Goal: Task Accomplishment & Management: Use online tool/utility

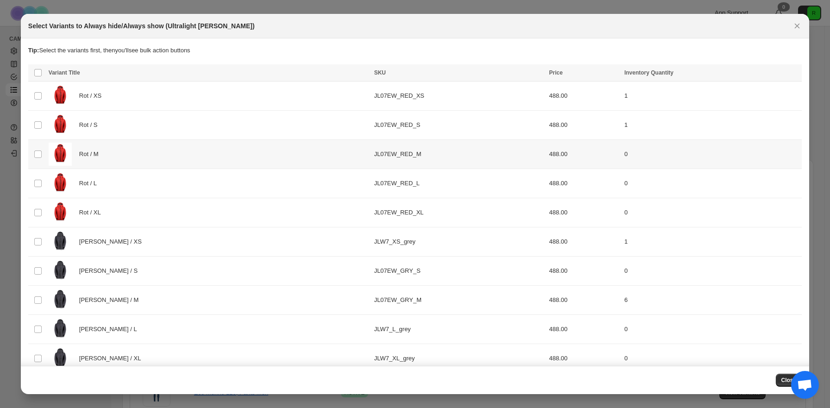
click at [212, 162] on div "Rot / M" at bounding box center [209, 154] width 320 height 23
click at [211, 178] on div "Rot / L" at bounding box center [209, 183] width 320 height 23
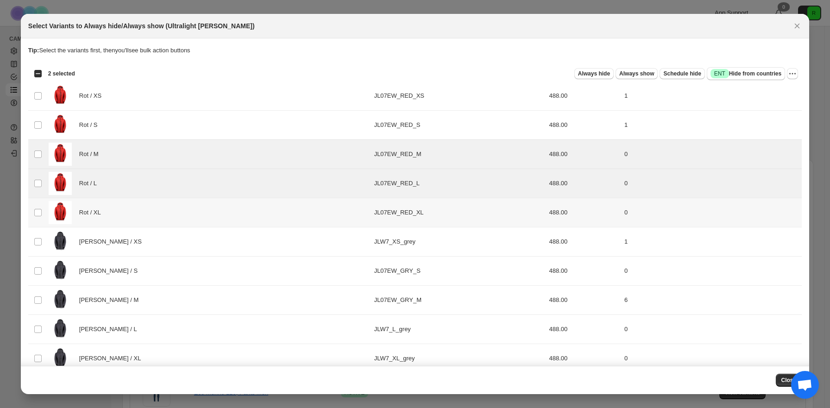
click at [204, 207] on div "Rot / XL" at bounding box center [209, 212] width 320 height 23
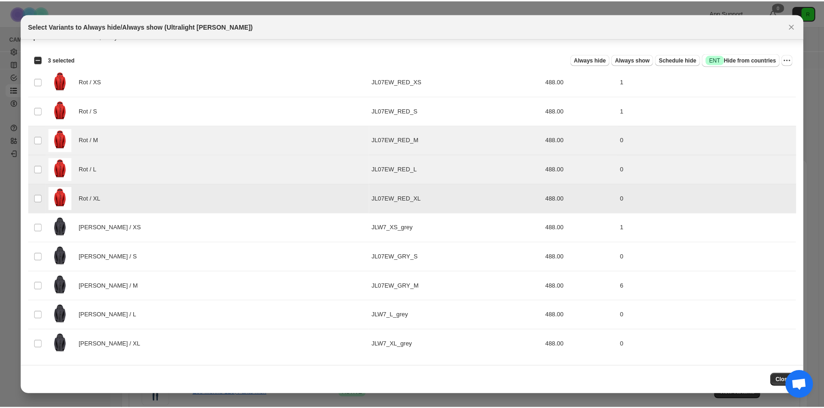
scroll to position [14, 0]
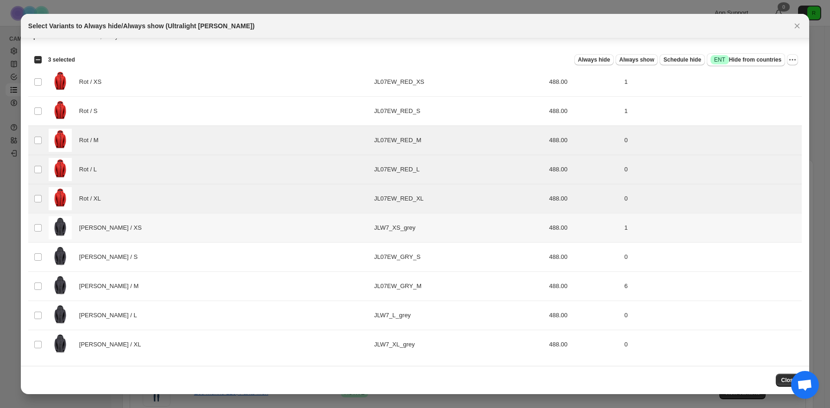
click at [204, 241] on td "[PERSON_NAME] / XS" at bounding box center [208, 227] width 325 height 29
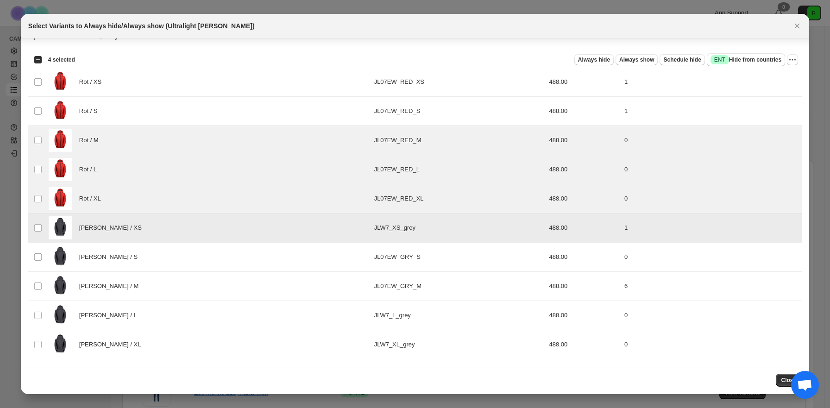
click at [204, 241] on td "[PERSON_NAME] / XS" at bounding box center [208, 227] width 325 height 29
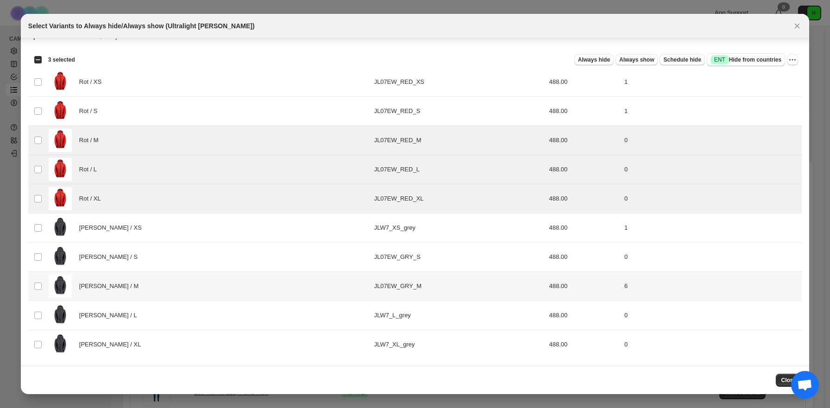
click at [202, 285] on div "[PERSON_NAME] / M" at bounding box center [209, 286] width 320 height 23
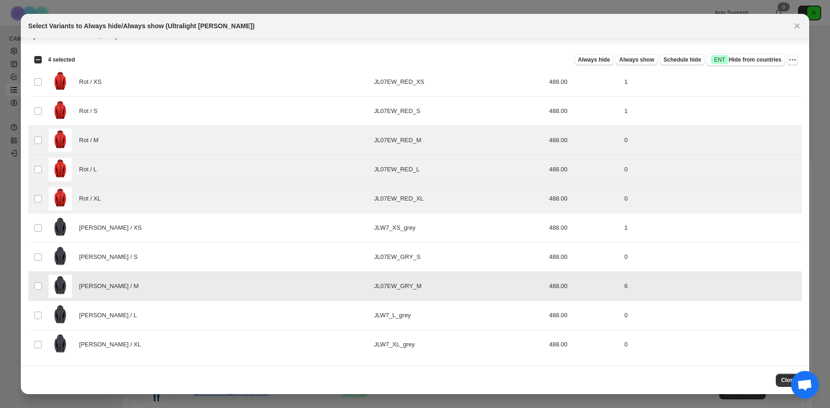
click at [202, 285] on div "[PERSON_NAME] / M" at bounding box center [209, 286] width 320 height 23
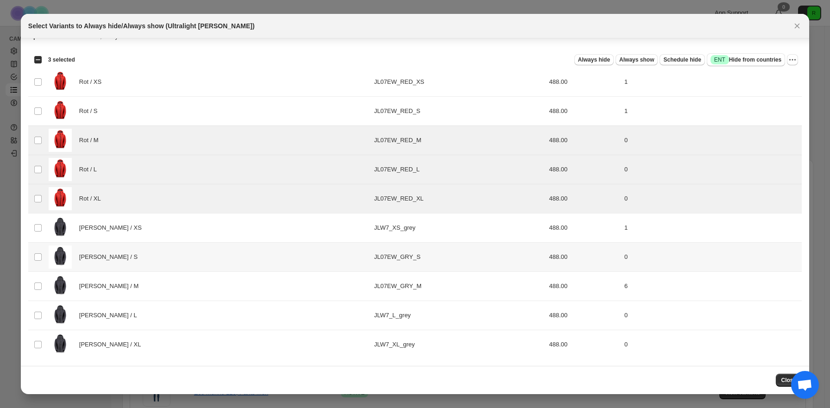
click at [203, 262] on div "[PERSON_NAME] / S" at bounding box center [209, 256] width 320 height 23
click at [202, 321] on div "[PERSON_NAME] / L" at bounding box center [209, 315] width 320 height 23
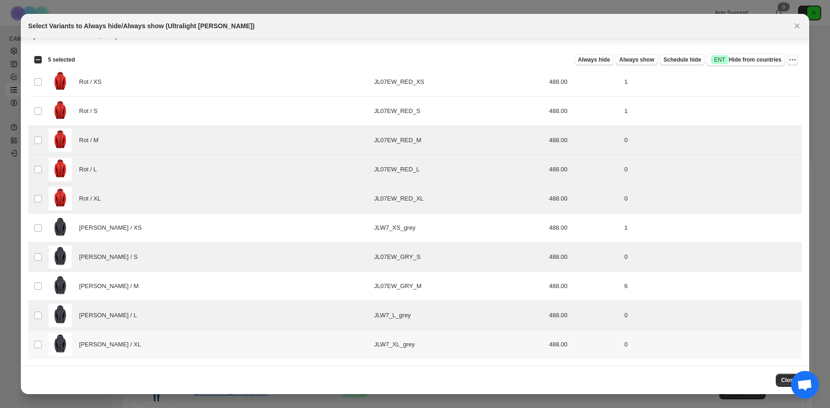
click at [200, 336] on div "[PERSON_NAME] / XL" at bounding box center [209, 344] width 320 height 23
click at [787, 59] on icon "More actions" at bounding box center [791, 59] width 9 height 9
click at [753, 80] on span "Undo always hide" at bounding box center [744, 78] width 48 height 7
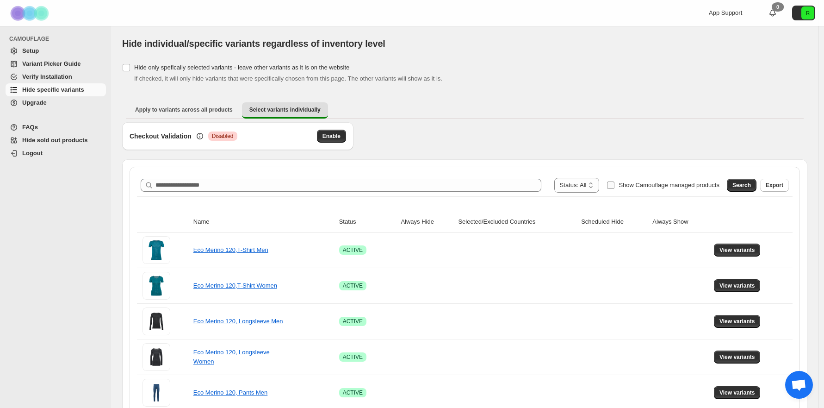
click at [664, 185] on span "Show Camouflage managed products" at bounding box center [669, 184] width 101 height 7
click at [757, 181] on button "Search" at bounding box center [742, 185] width 30 height 13
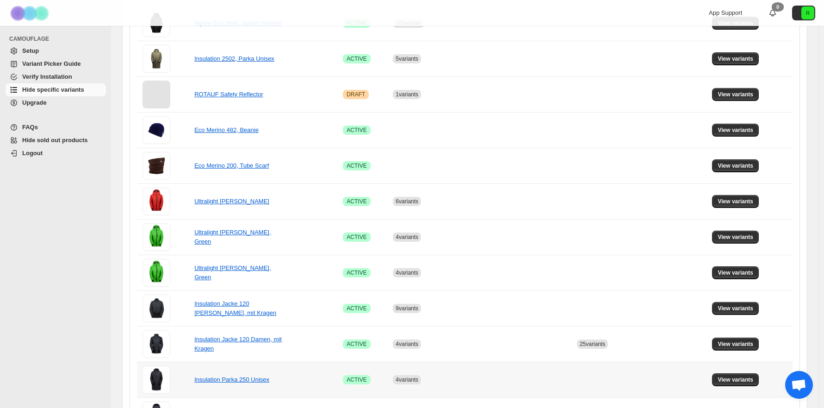
scroll to position [326, 0]
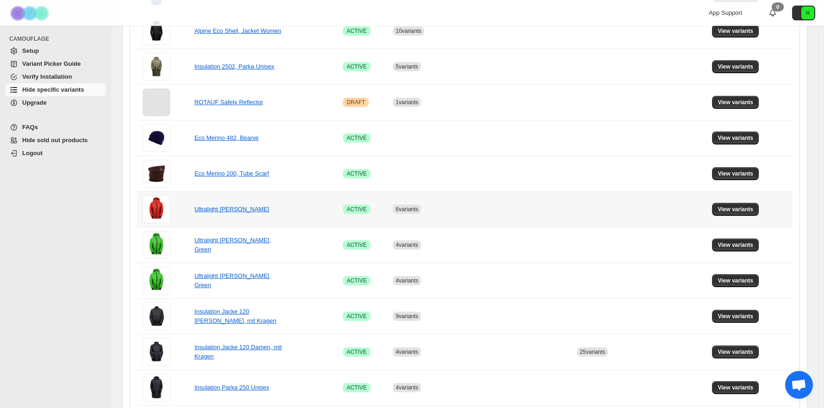
click at [745, 202] on td "View variants" at bounding box center [751, 209] width 83 height 36
click at [745, 212] on span "View variants" at bounding box center [736, 209] width 36 height 7
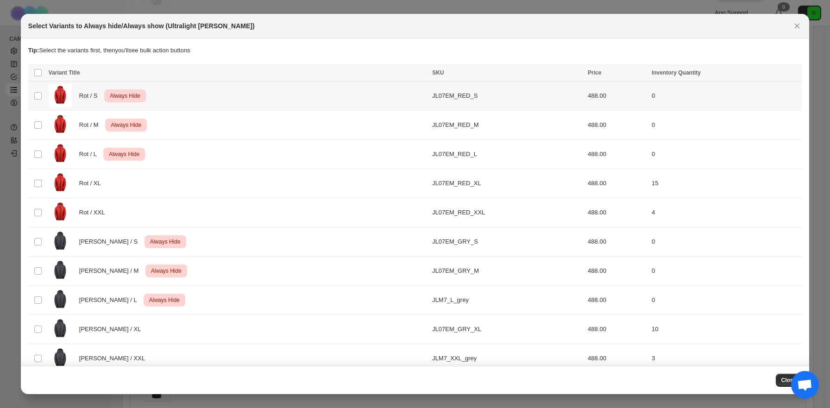
click at [56, 93] on img ":r11:" at bounding box center [60, 95] width 23 height 23
click at [64, 115] on img ":r11:" at bounding box center [60, 124] width 23 height 23
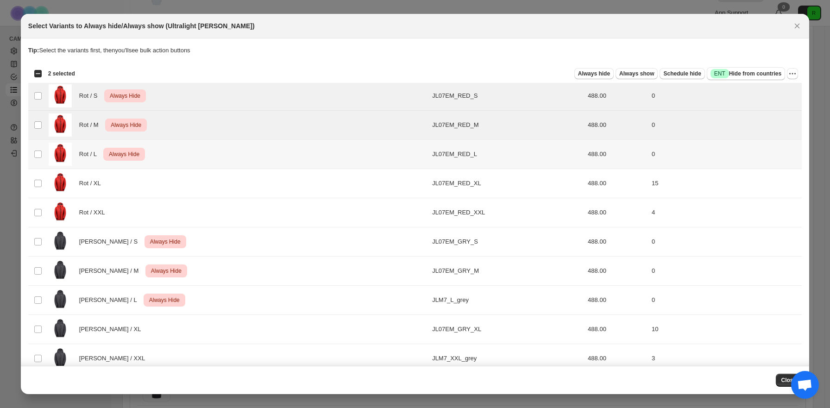
click at [62, 152] on img ":r11:" at bounding box center [60, 154] width 23 height 23
click at [73, 234] on div "[PERSON_NAME] / S Critical Always Hide" at bounding box center [238, 241] width 378 height 23
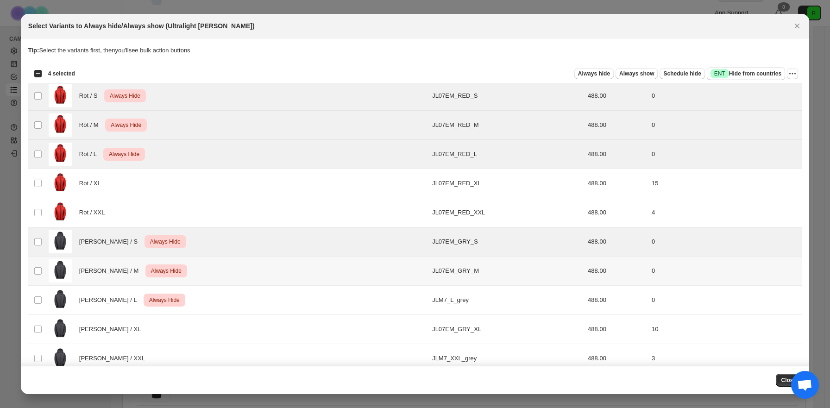
click at [72, 277] on div "[PERSON_NAME] / M Critical Always Hide" at bounding box center [238, 270] width 378 height 23
click at [72, 291] on div "[PERSON_NAME] / L Critical Always Hide" at bounding box center [238, 299] width 378 height 23
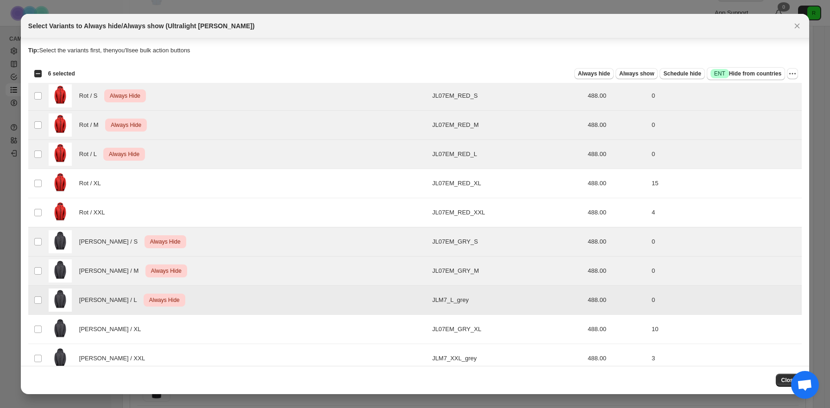
scroll to position [14, 0]
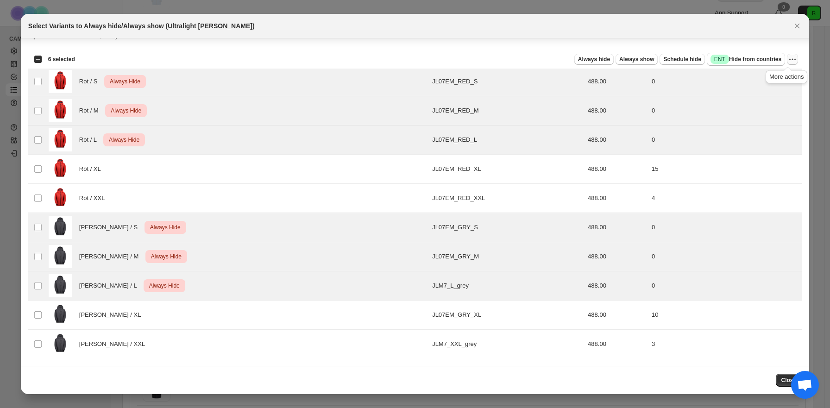
click at [787, 55] on button "More actions" at bounding box center [792, 59] width 11 height 11
click at [752, 79] on span "Undo always hide" at bounding box center [744, 77] width 48 height 7
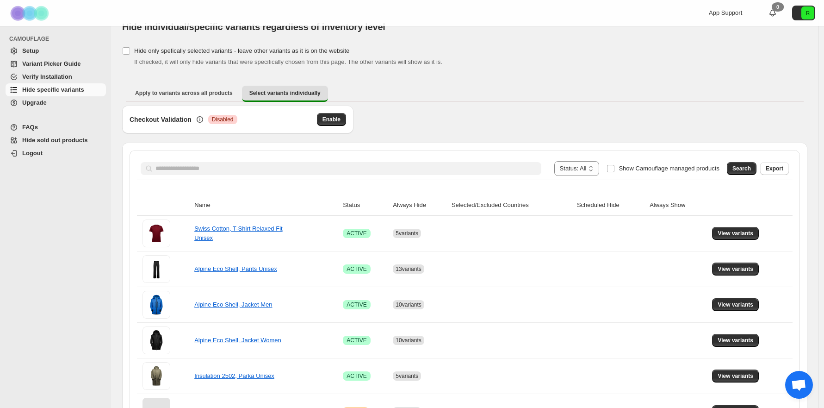
scroll to position [0, 0]
